Goal: Navigation & Orientation: Find specific page/section

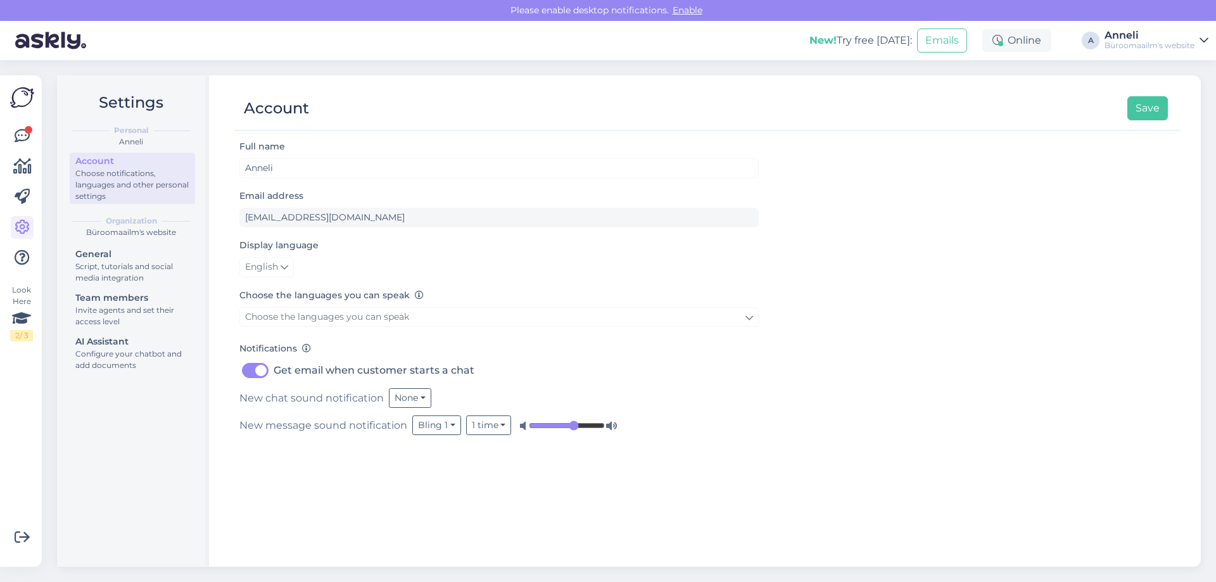
click at [427, 105] on div "Account Save" at bounding box center [700, 108] width 933 height 24
click at [27, 129] on div at bounding box center [29, 130] width 8 height 8
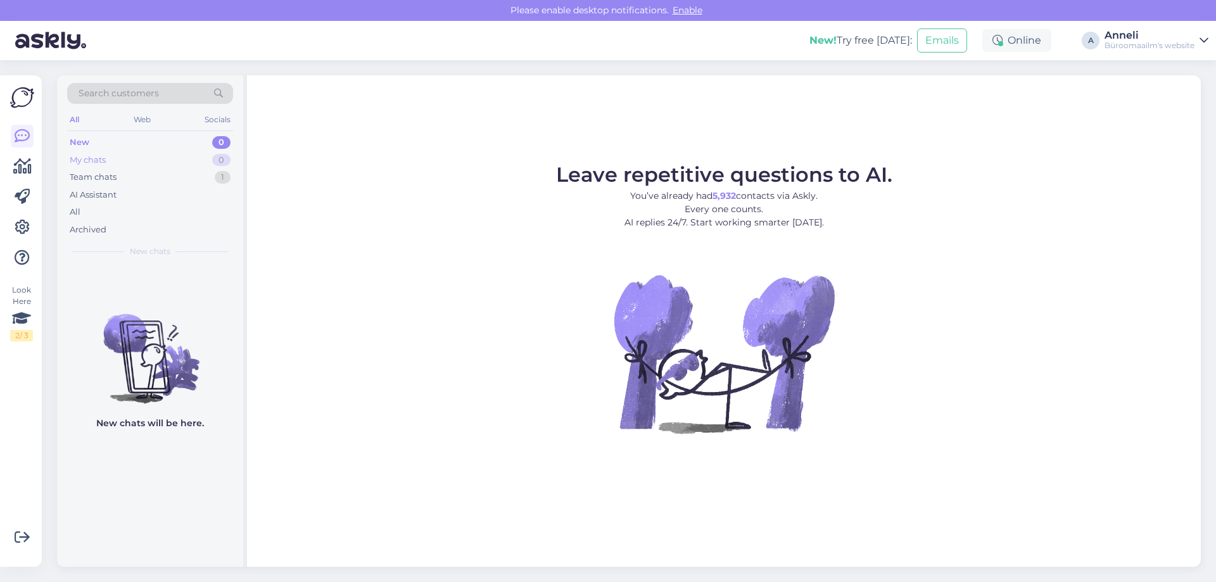
click at [191, 156] on div "My chats 0" at bounding box center [150, 160] width 166 height 18
click at [172, 171] on div "Team chats 1" at bounding box center [150, 177] width 166 height 18
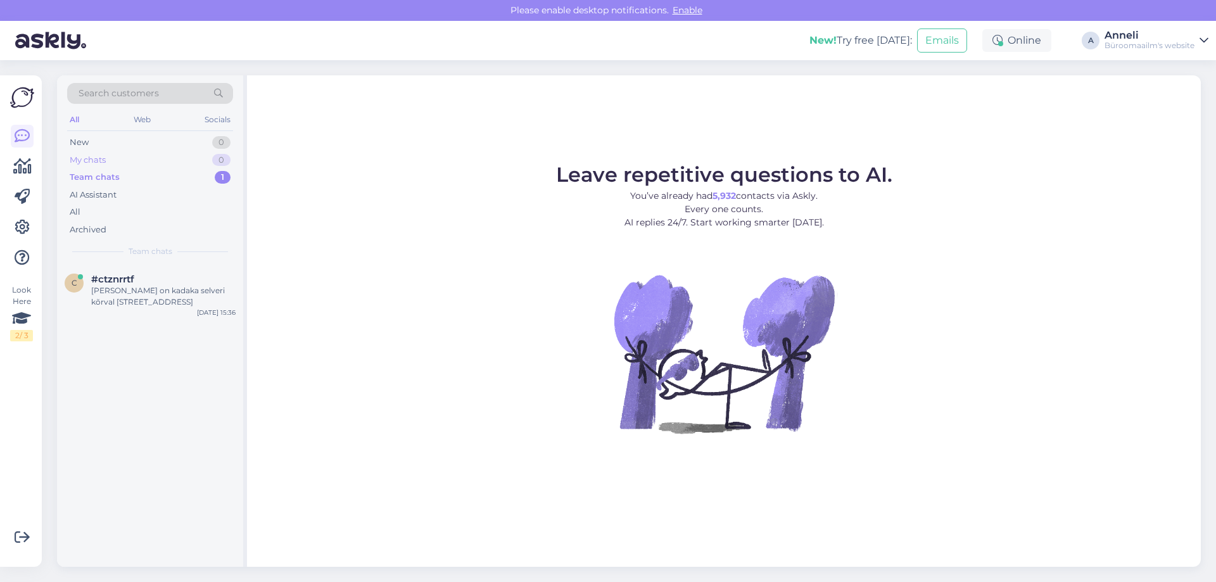
click at [130, 162] on div "My chats 0" at bounding box center [150, 160] width 166 height 18
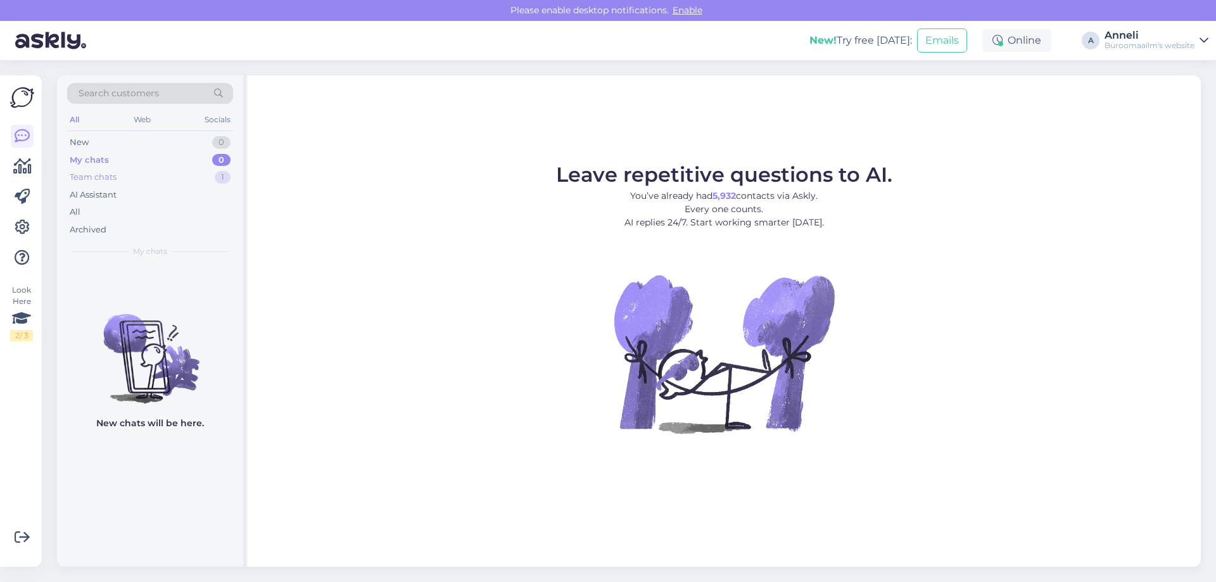
click at [136, 178] on div "Team chats 1" at bounding box center [150, 177] width 166 height 18
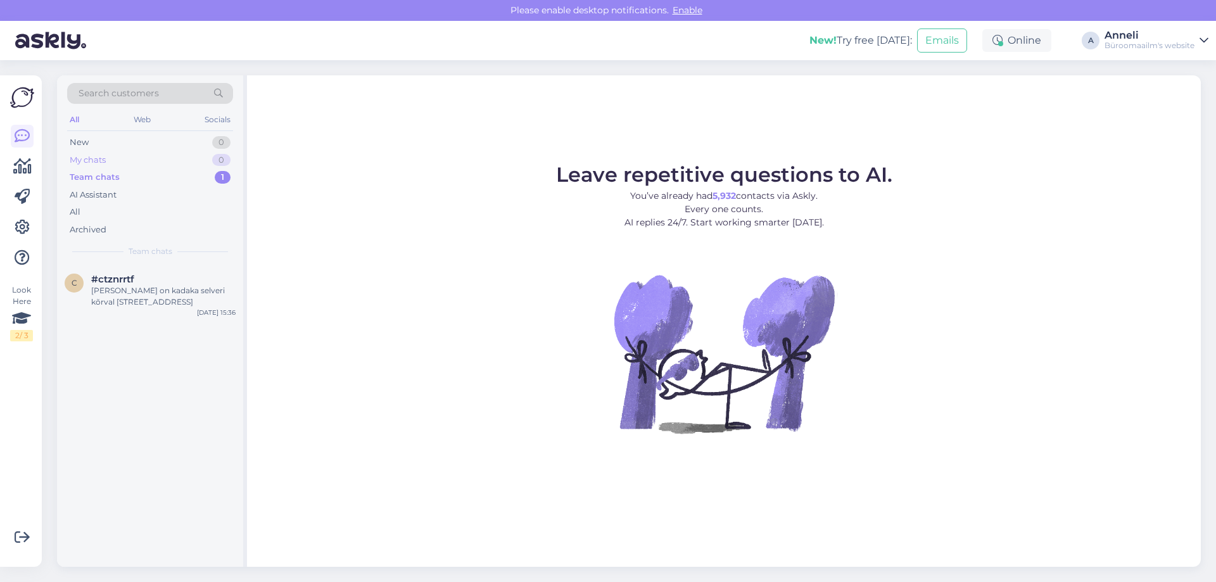
click at [134, 158] on div "My chats 0" at bounding box center [150, 160] width 166 height 18
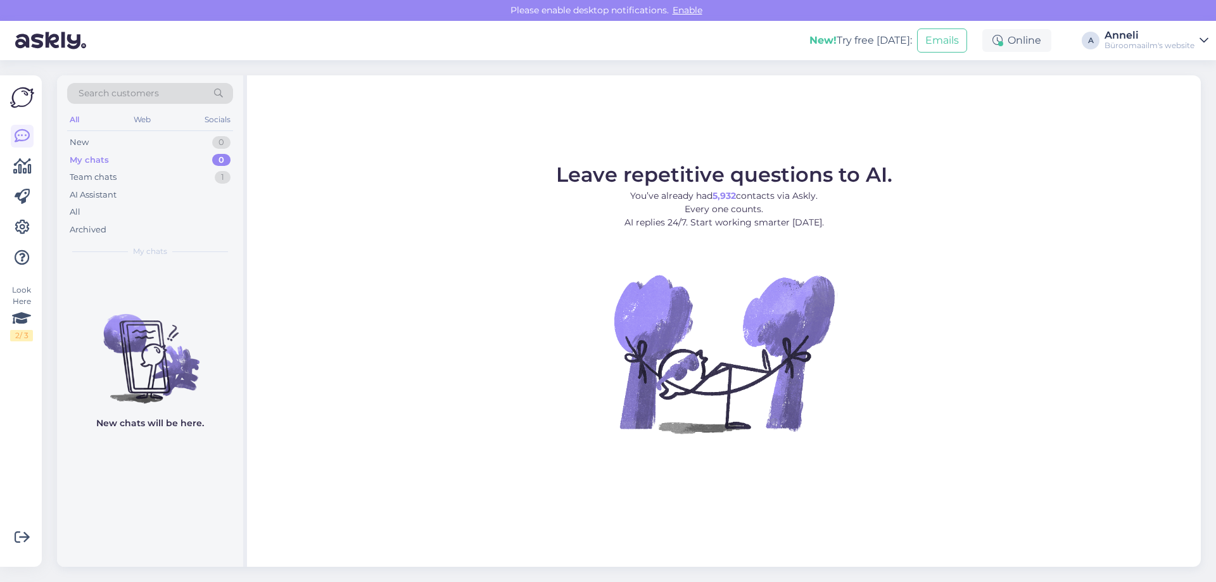
click at [352, 138] on div "Leave repetitive questions to AI. You’ve already had 5,932 contacts via Askly. …" at bounding box center [724, 320] width 954 height 491
